Goal: Understand process/instructions: Learn how to perform a task or action

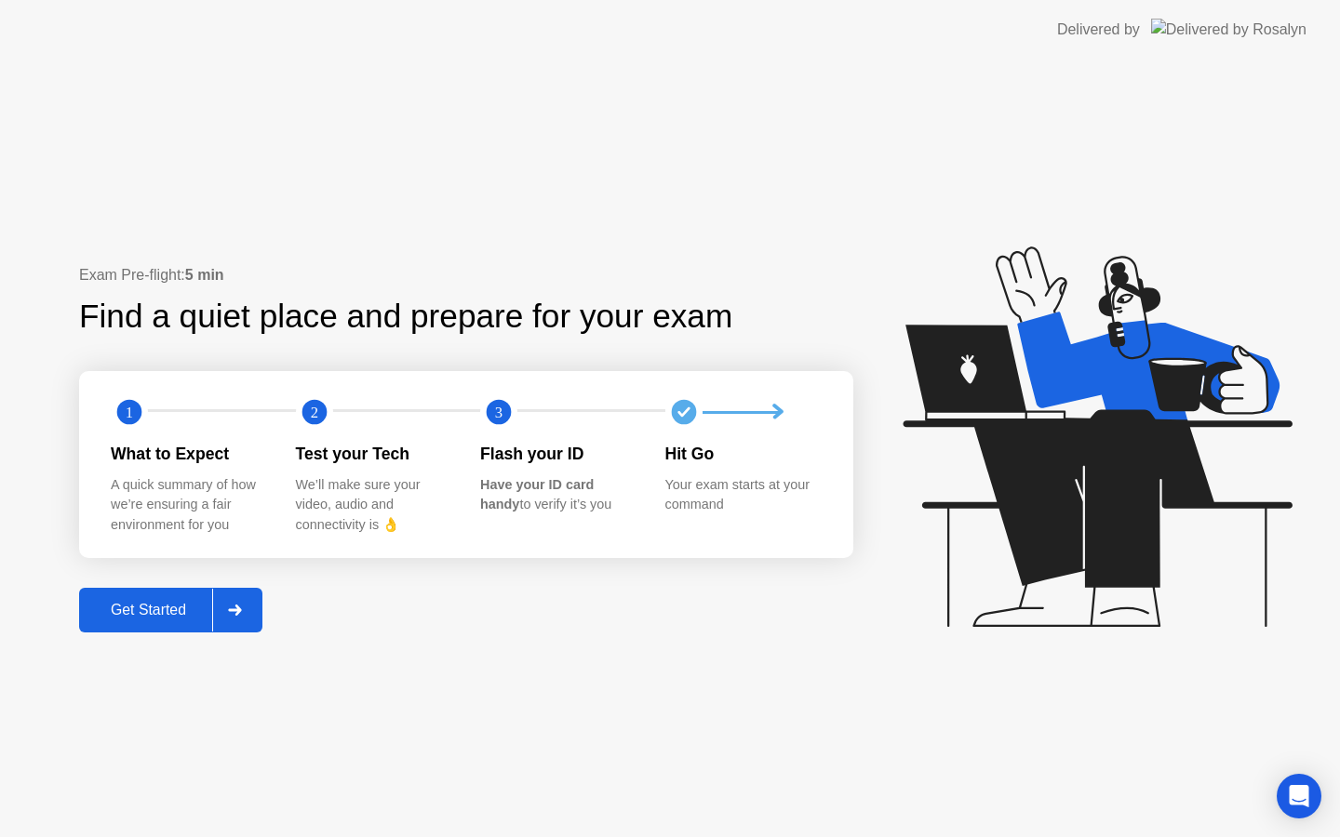
click at [241, 620] on div at bounding box center [234, 610] width 45 height 43
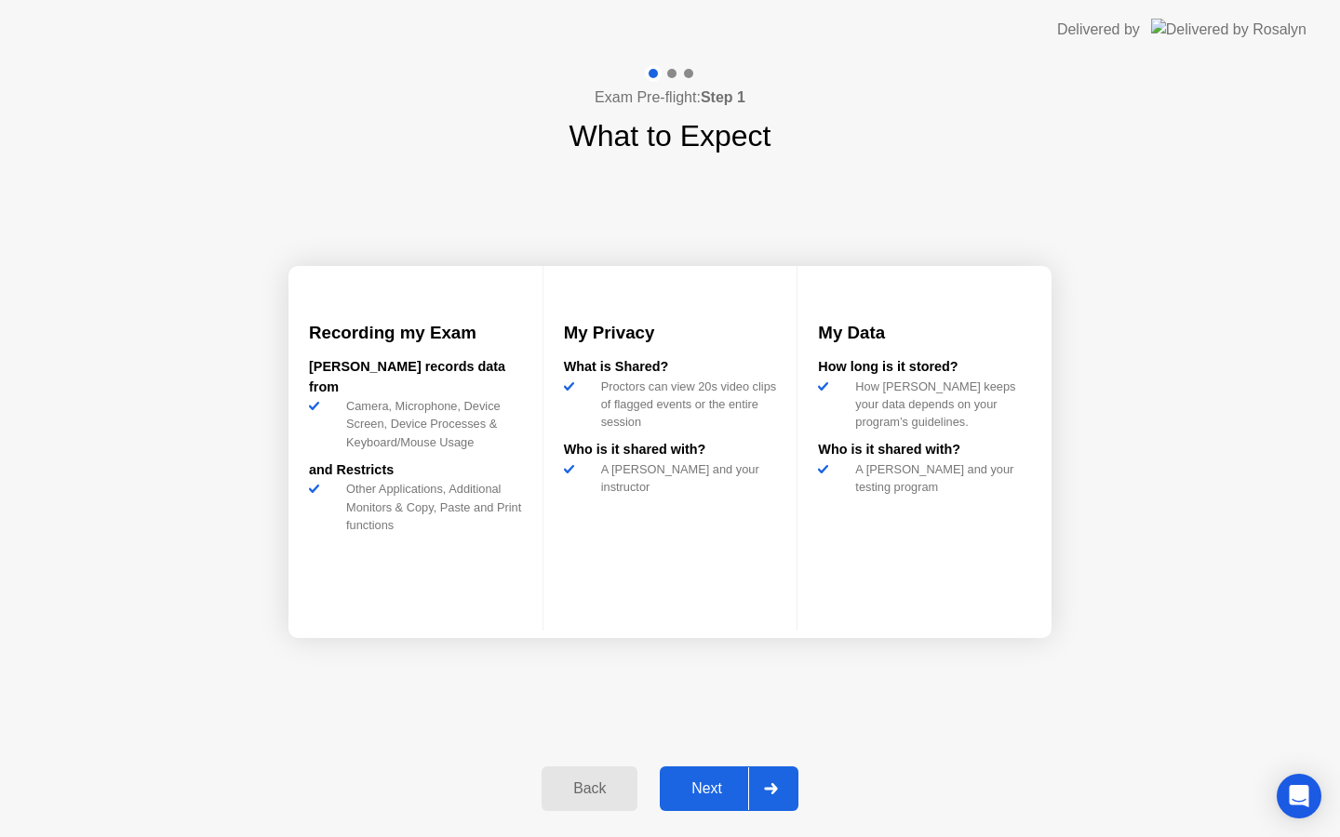
click at [785, 784] on div at bounding box center [770, 788] width 45 height 43
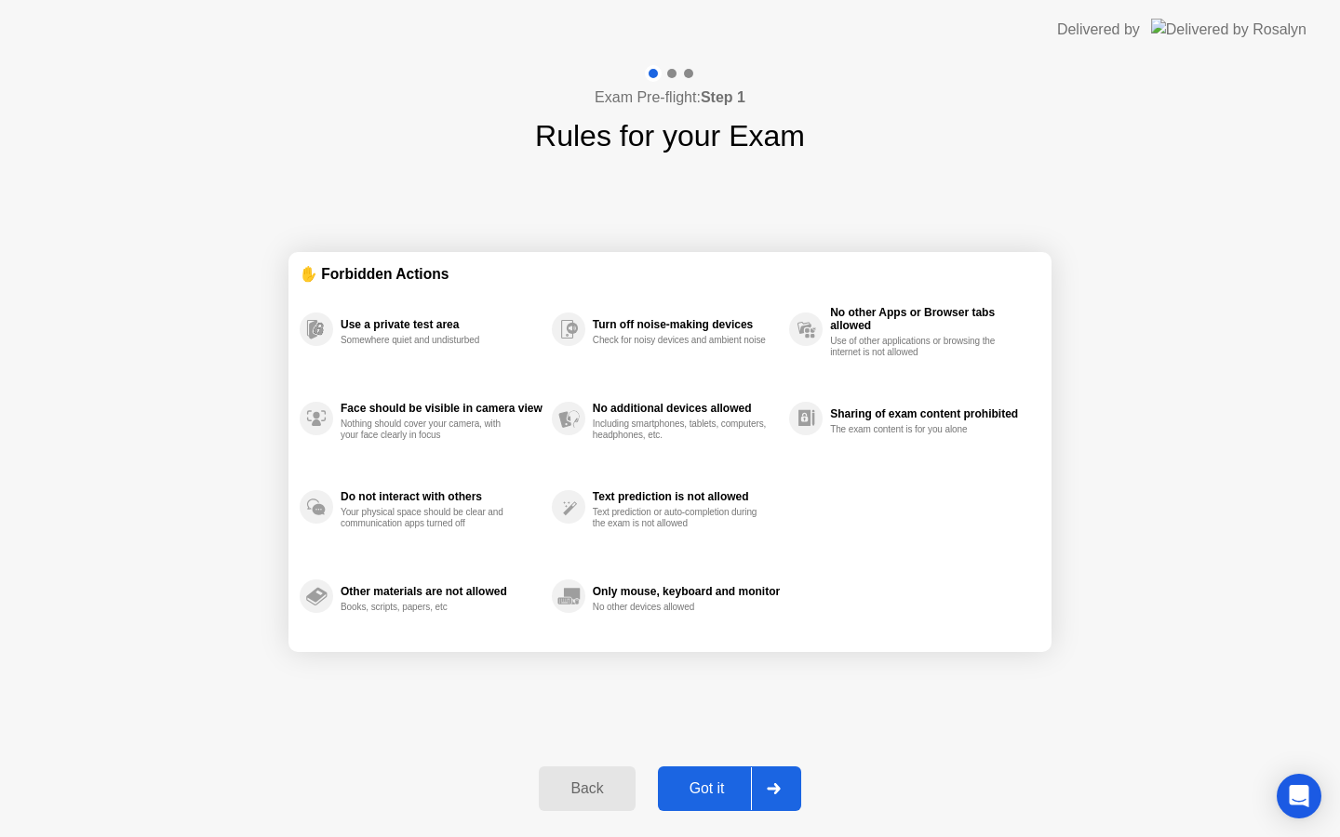
click at [785, 784] on div at bounding box center [773, 788] width 45 height 43
select select "**********"
select select "*******"
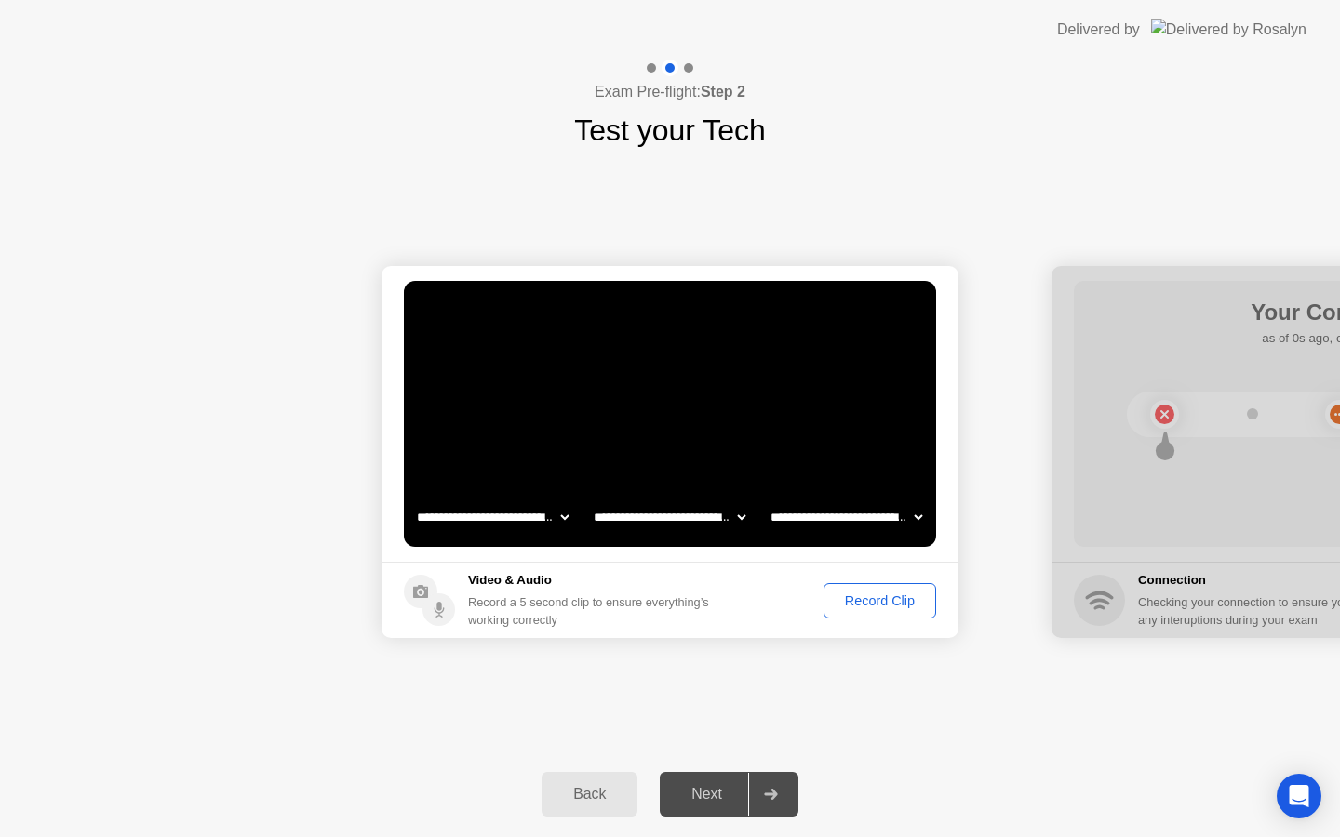
click at [877, 616] on button "Record Clip" at bounding box center [879, 600] width 113 height 35
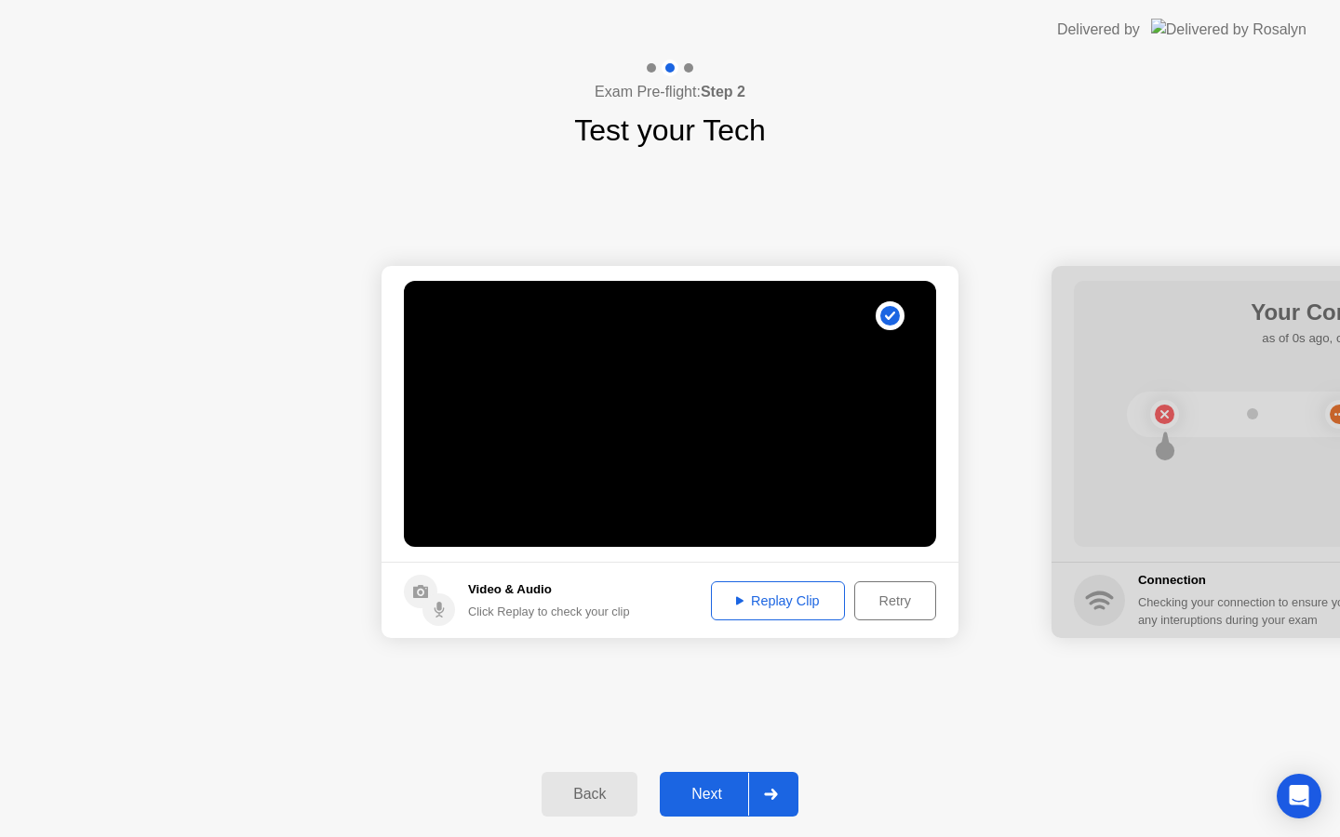
click at [777, 789] on icon at bounding box center [771, 794] width 14 height 11
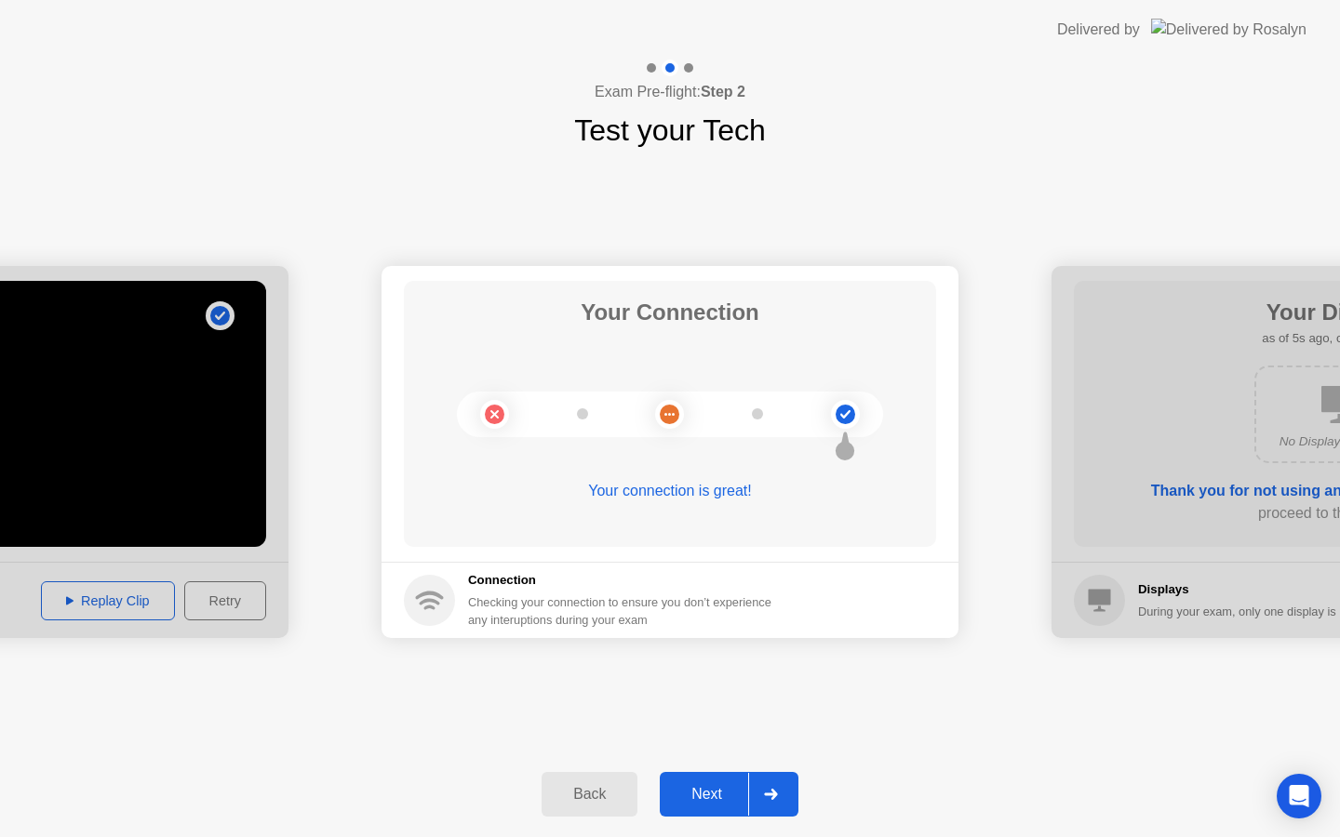
click at [782, 794] on div at bounding box center [770, 794] width 45 height 43
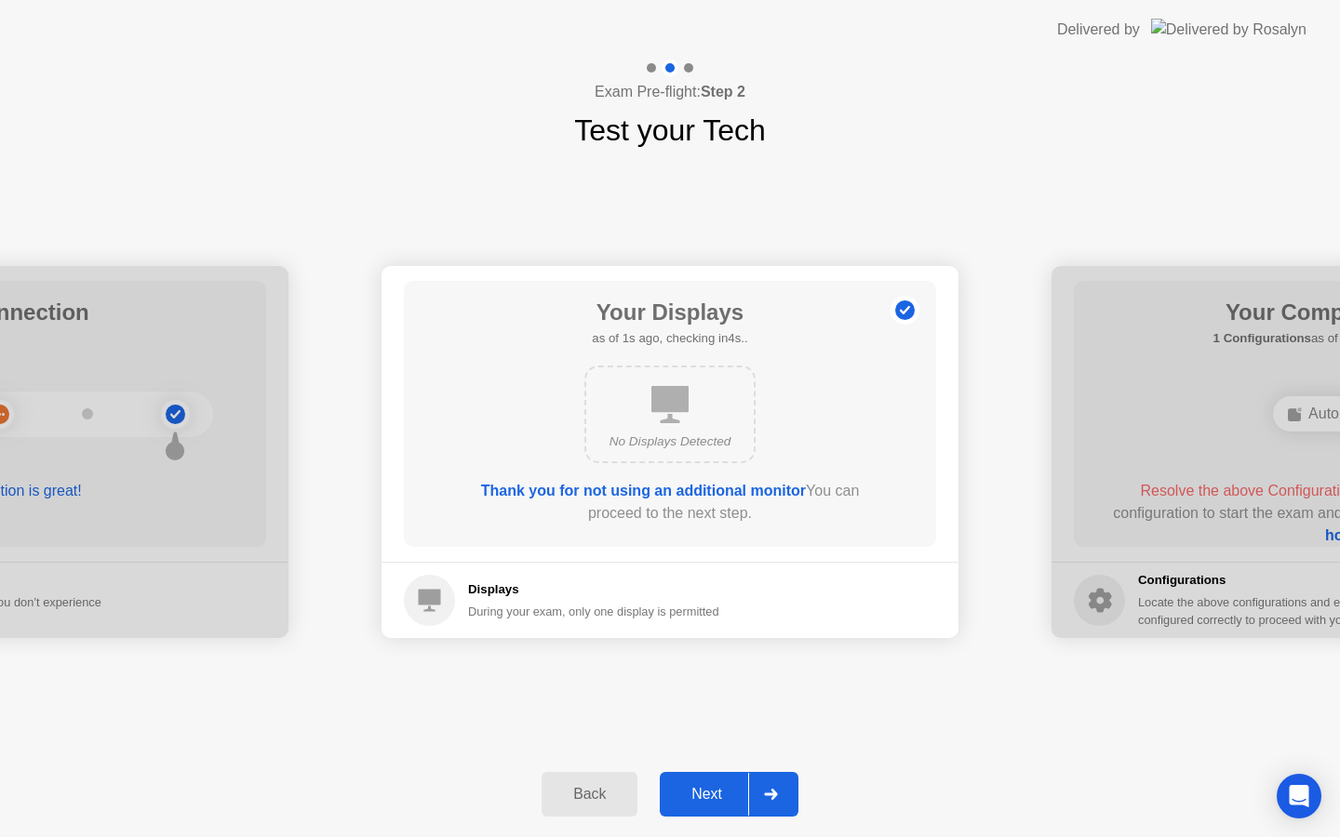
click at [782, 794] on div at bounding box center [770, 794] width 45 height 43
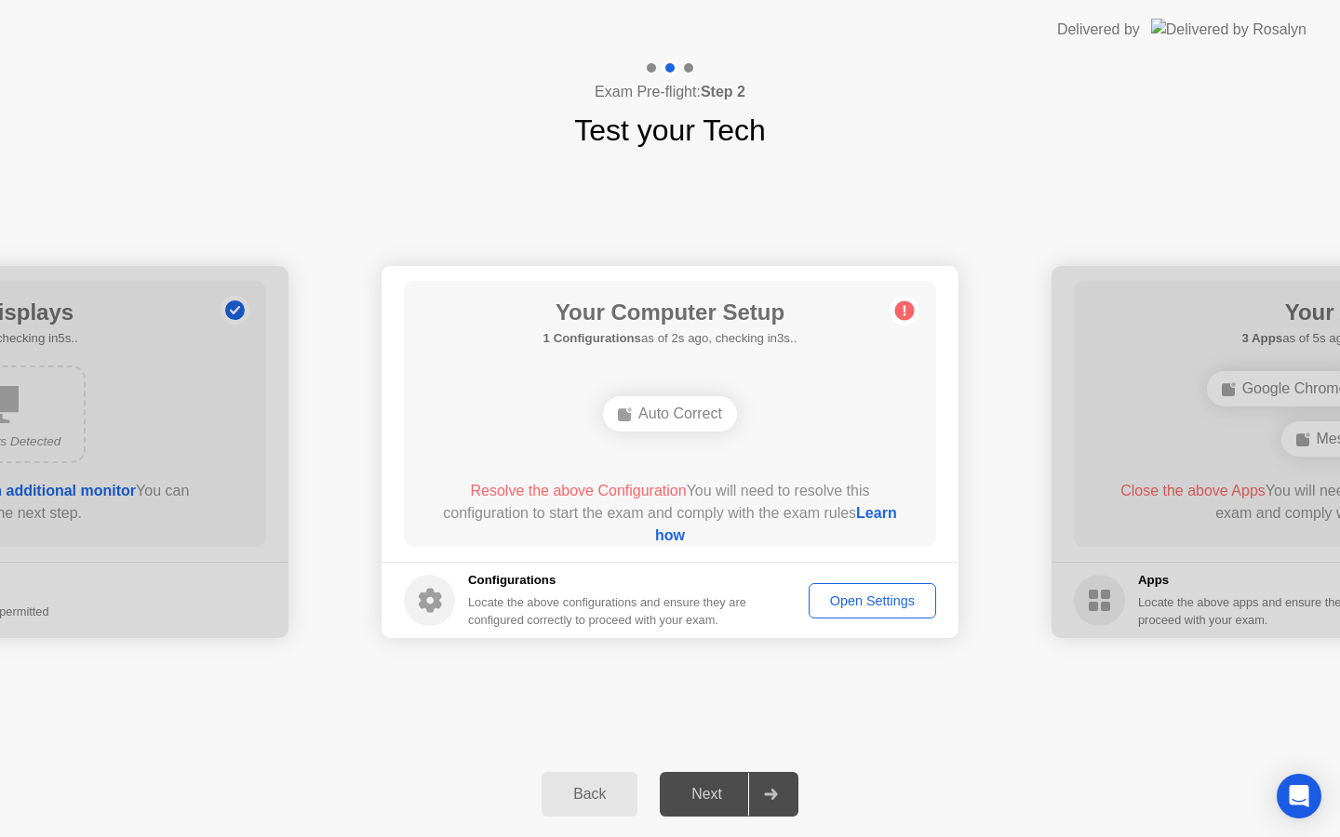
click at [782, 794] on div at bounding box center [770, 794] width 45 height 43
click at [772, 794] on icon at bounding box center [770, 794] width 13 height 11
click at [883, 607] on div "Open Settings" at bounding box center [872, 601] width 114 height 15
click at [630, 409] on div "Auto Correct" at bounding box center [670, 413] width 134 height 35
click at [691, 414] on div "Auto Correct" at bounding box center [670, 413] width 134 height 35
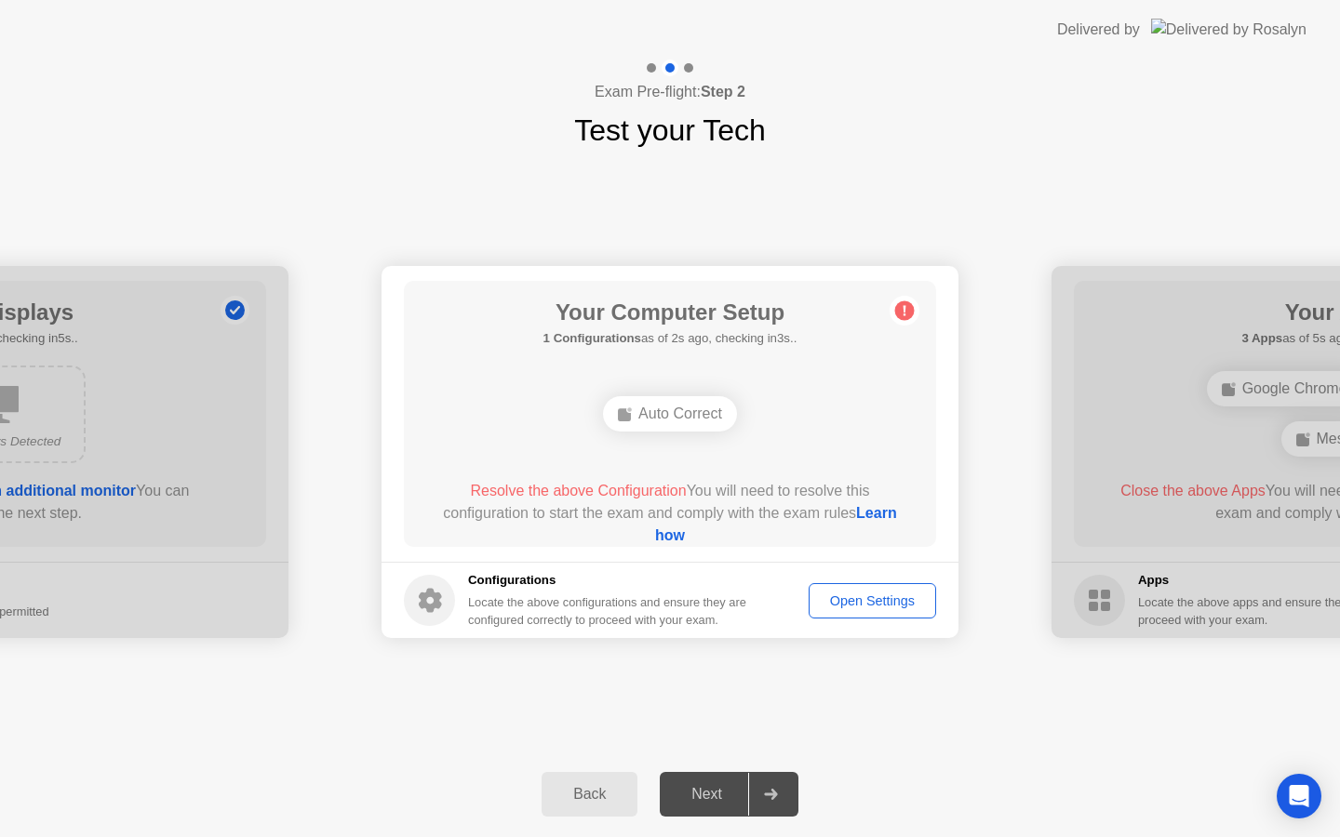
drag, startPoint x: 777, startPoint y: 795, endPoint x: 777, endPoint y: 778, distance: 17.7
click at [777, 794] on icon at bounding box center [770, 794] width 13 height 11
click at [777, 778] on div at bounding box center [770, 794] width 45 height 43
click at [578, 499] on span "Resolve the above Configuration" at bounding box center [578, 491] width 216 height 16
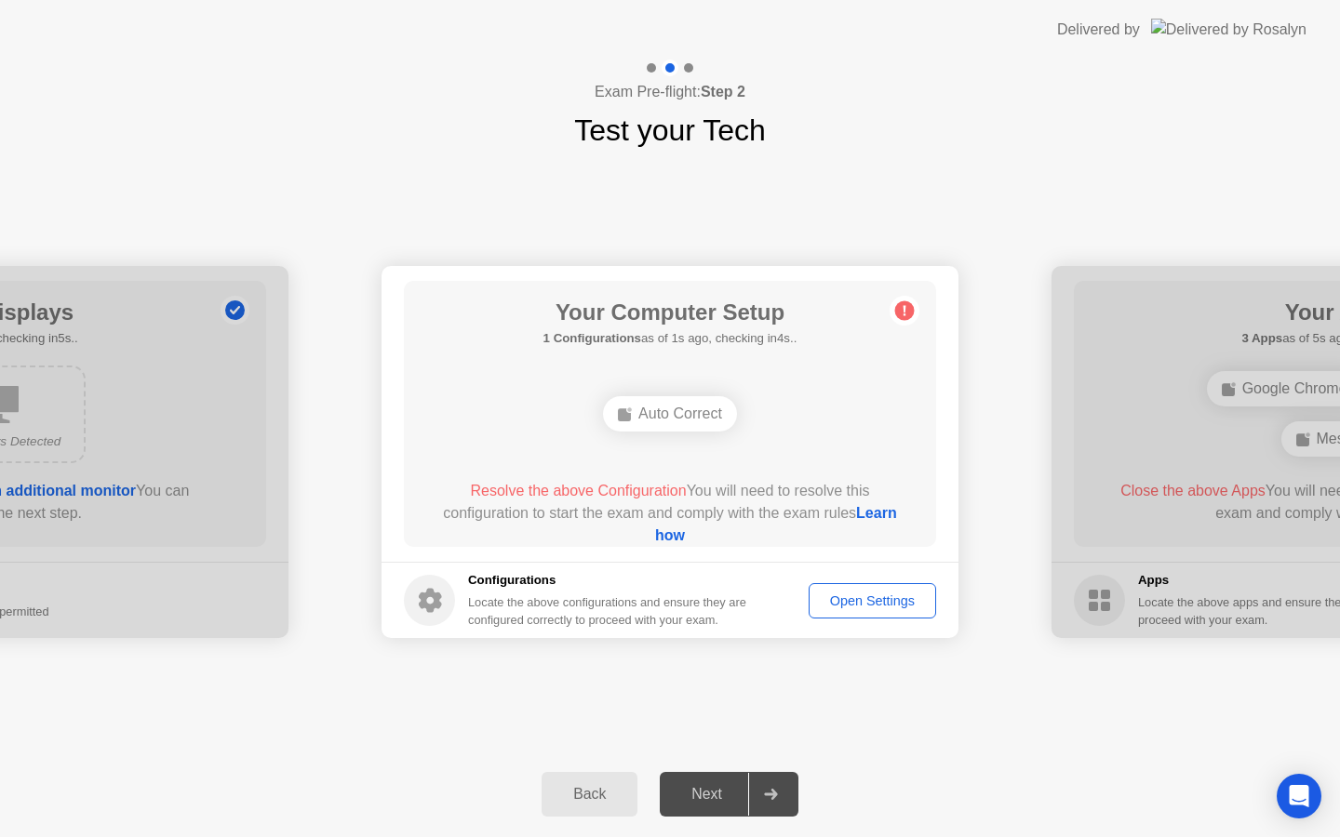
click at [578, 491] on span "Resolve the above Configuration" at bounding box center [578, 491] width 216 height 16
drag, startPoint x: 578, startPoint y: 482, endPoint x: 589, endPoint y: 482, distance: 11.2
click at [586, 483] on span "Resolve the above Configuration" at bounding box center [578, 491] width 216 height 16
click at [667, 533] on link "Learn how" at bounding box center [776, 524] width 242 height 38
click at [892, 600] on div "Open Settings" at bounding box center [872, 601] width 114 height 15
